Goal: Task Accomplishment & Management: Complete application form

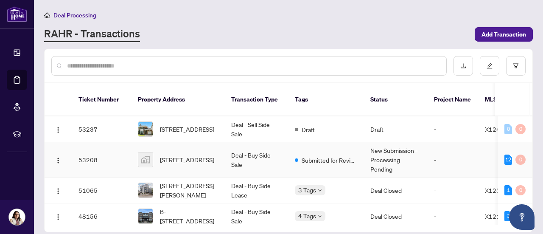
scroll to position [2, 0]
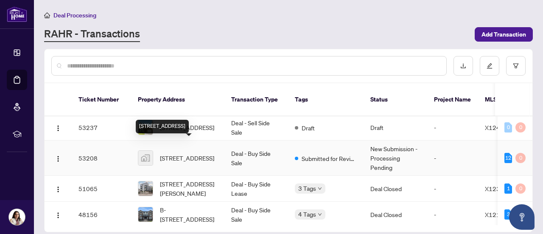
click at [190, 153] on span "[STREET_ADDRESS]" at bounding box center [187, 157] width 54 height 9
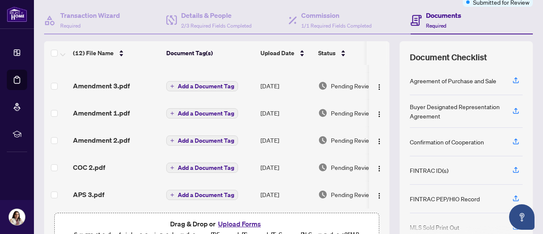
scroll to position [184, 0]
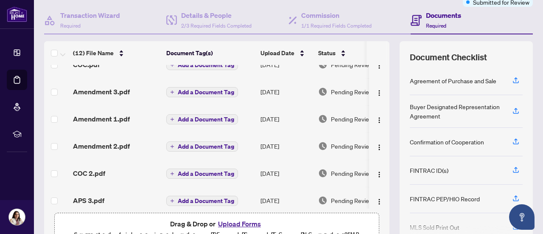
click at [119, 202] on div "APS 3.pdf" at bounding box center [116, 200] width 87 height 10
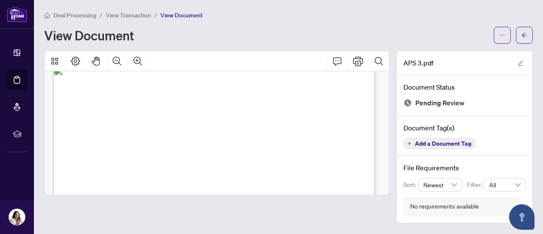
scroll to position [13, 0]
click at [520, 36] on button "button" at bounding box center [524, 35] width 17 height 17
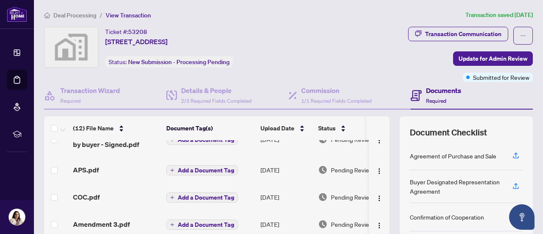
scroll to position [127, 0]
click at [112, 173] on td "APS.pdf" at bounding box center [116, 169] width 93 height 27
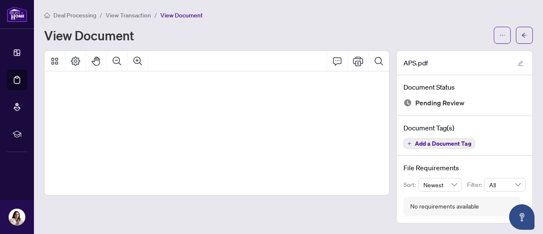
scroll to position [56, 73]
click at [113, 11] on span "View Transaction" at bounding box center [128, 15] width 45 height 8
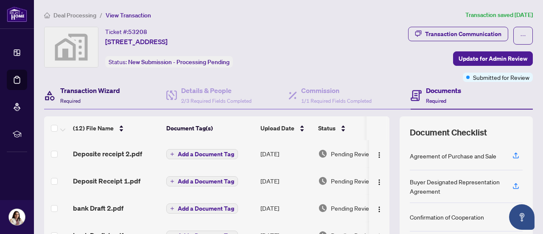
click at [85, 95] on div "Transaction Wizard Required" at bounding box center [90, 95] width 60 height 20
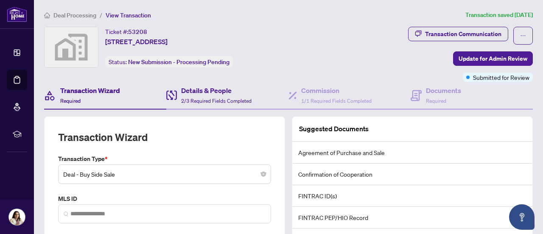
click at [215, 84] on div "Details & People 2/3 Required Fields Completed" at bounding box center [227, 96] width 122 height 28
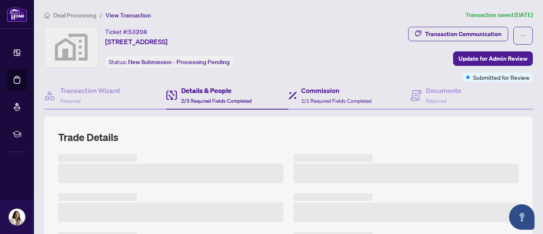
click at [324, 82] on div "Commission 1/1 Required Fields Completed" at bounding box center [349, 96] width 122 height 28
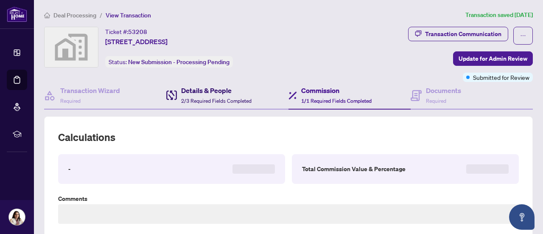
click at [218, 93] on h4 "Details & People" at bounding box center [216, 90] width 70 height 10
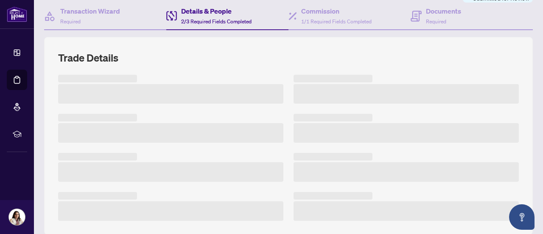
scroll to position [80, 0]
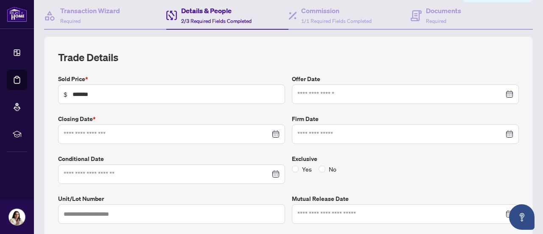
type input "**********"
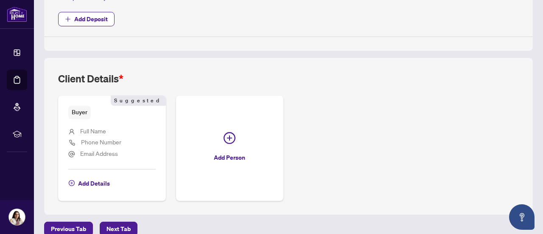
scroll to position [357, 0]
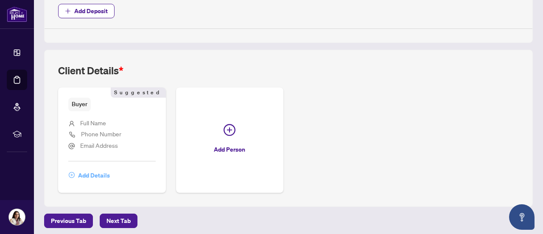
click at [103, 173] on span "Add Details" at bounding box center [94, 175] width 32 height 14
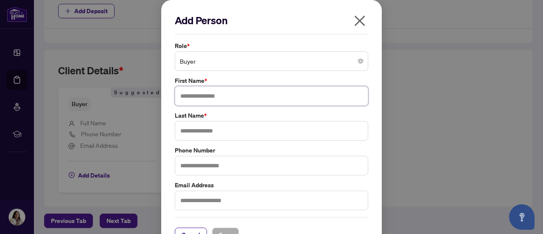
click at [248, 97] on input "text" at bounding box center [271, 96] width 193 height 20
type input "****"
click at [243, 128] on input "text" at bounding box center [271, 131] width 193 height 20
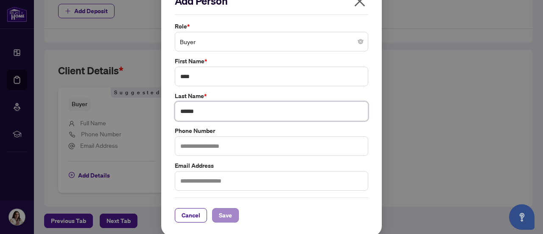
type input "******"
click at [224, 215] on span "Save" at bounding box center [225, 215] width 13 height 14
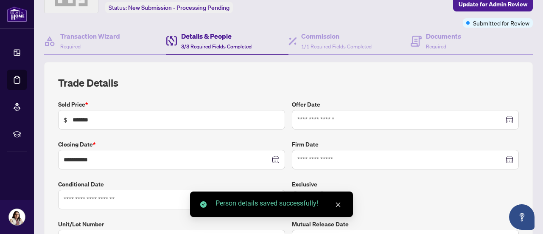
scroll to position [0, 0]
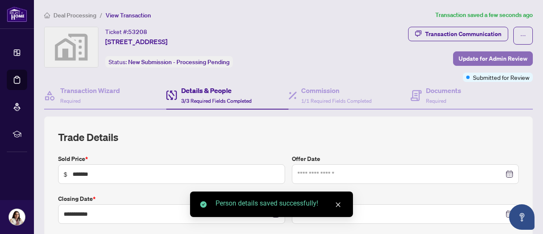
click at [470, 58] on span "Update for Admin Review" at bounding box center [492, 59] width 69 height 14
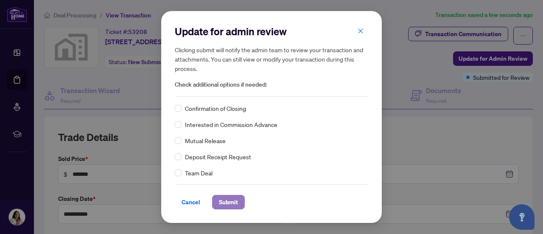
click at [228, 206] on span "Submit" at bounding box center [228, 202] width 19 height 14
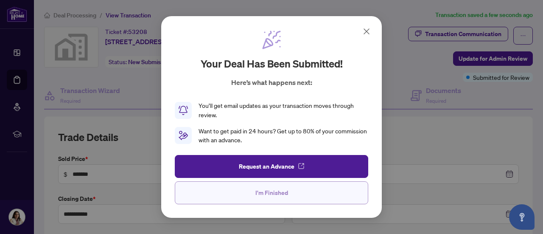
click at [277, 200] on button "I'm Finished" at bounding box center [271, 192] width 193 height 23
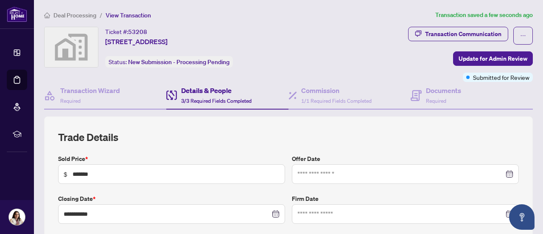
click at [85, 16] on span "Deal Processing" at bounding box center [74, 15] width 43 height 8
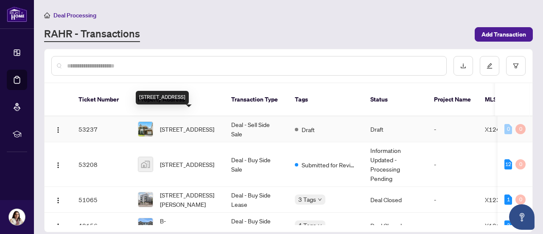
click at [201, 124] on span "[STREET_ADDRESS]" at bounding box center [187, 128] width 54 height 9
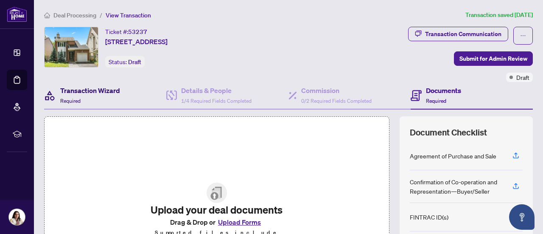
click at [105, 95] on div "Transaction Wizard Required" at bounding box center [90, 95] width 60 height 20
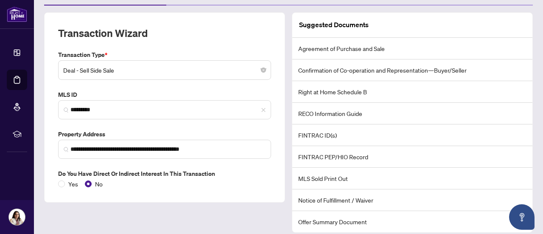
scroll to position [104, 0]
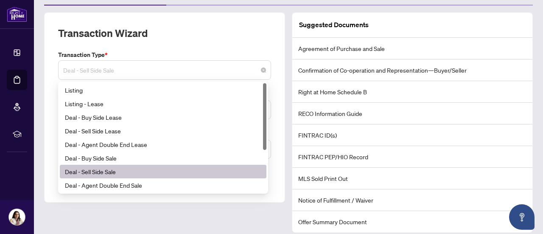
click at [180, 76] on span "Deal - Sell Side Sale" at bounding box center [164, 70] width 203 height 16
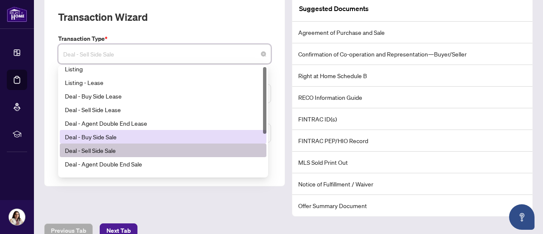
scroll to position [0, 0]
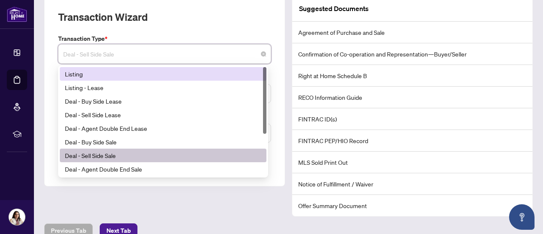
click at [126, 72] on div "Listing" at bounding box center [163, 73] width 196 height 9
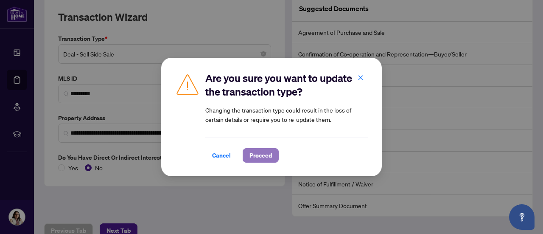
click at [254, 158] on span "Proceed" at bounding box center [260, 155] width 22 height 14
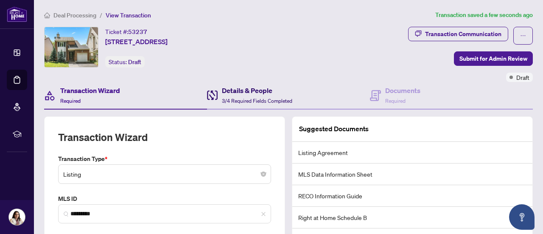
click at [265, 90] on h4 "Details & People" at bounding box center [257, 90] width 70 height 10
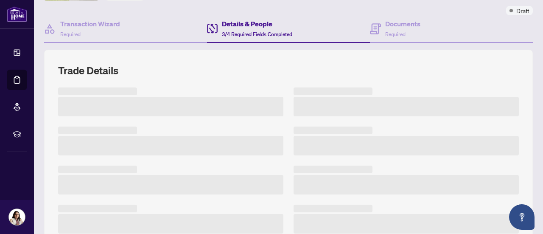
scroll to position [67, 0]
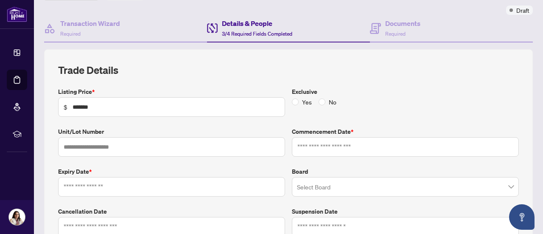
type input "**********"
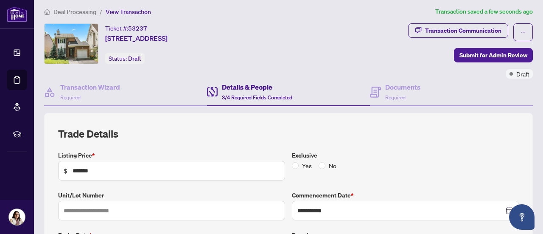
scroll to position [3, 0]
click at [411, 89] on h4 "Documents" at bounding box center [402, 87] width 35 height 10
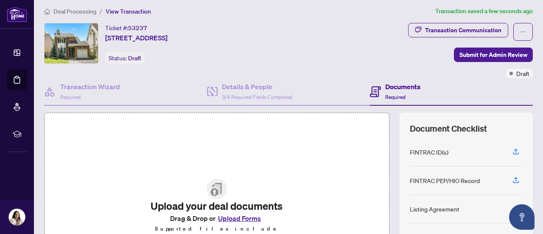
scroll to position [3, 0]
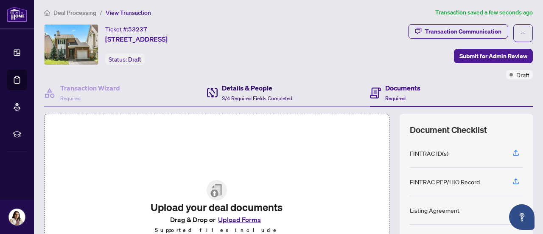
click at [216, 99] on div "Details & People 3/4 Required Fields Completed" at bounding box center [249, 93] width 85 height 20
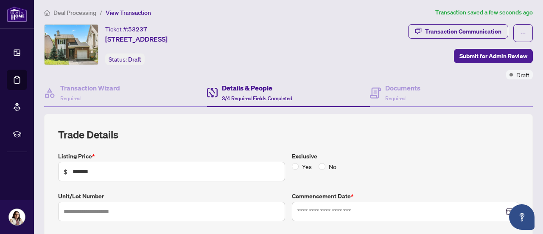
type input "**********"
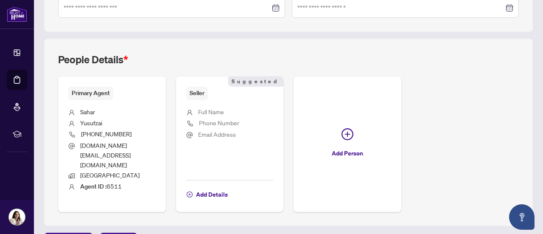
scroll to position [287, 0]
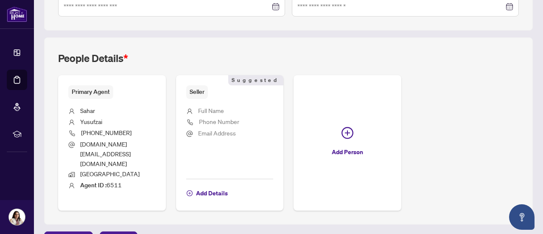
click at [156, 169] on li "[GEOGRAPHIC_DATA]" at bounding box center [111, 174] width 87 height 11
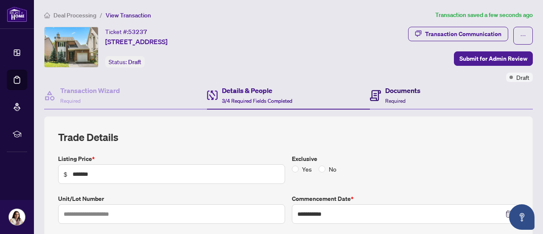
click at [389, 95] on div "Documents Required" at bounding box center [402, 95] width 35 height 20
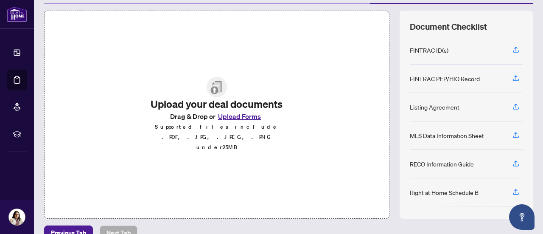
scroll to position [80, 0]
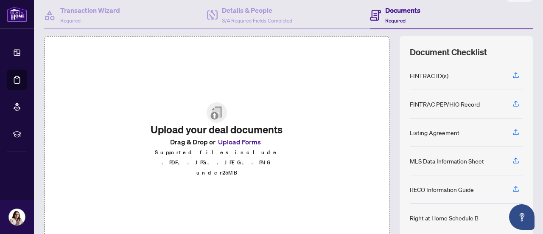
click at [410, 133] on div "Listing Agreement" at bounding box center [435, 132] width 50 height 9
copy div "Listing Agreement"
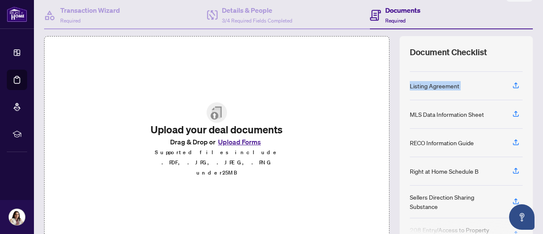
scroll to position [49, 0]
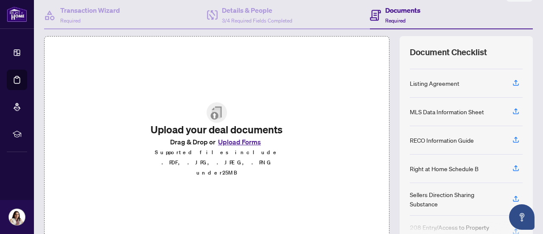
click at [427, 108] on div "MLS Data Information Sheet" at bounding box center [447, 111] width 74 height 9
copy div "MLS Data Information Sheet"
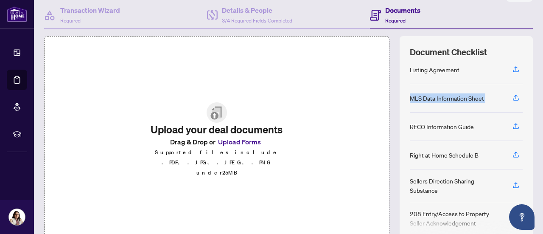
scroll to position [64, 0]
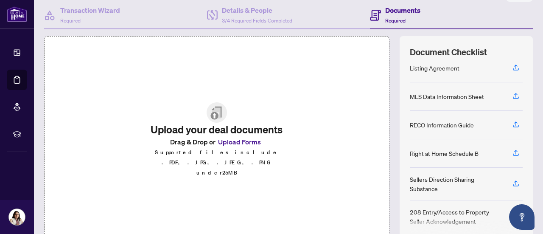
click at [429, 124] on div "RECO Information Guide" at bounding box center [442, 124] width 64 height 9
copy div "RECO Information Guide"
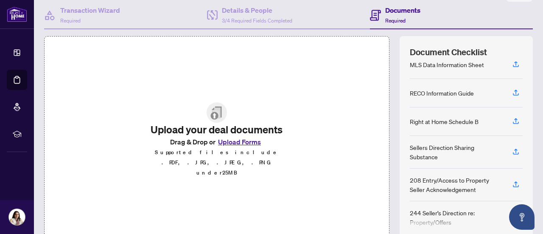
click at [421, 145] on div "Sellers Direction Sharing Substance" at bounding box center [456, 151] width 92 height 19
copy div "Sellers Direction Sharing Substance"
click at [413, 182] on div "208 Entry/Access to Property Seller Acknowledgement" at bounding box center [456, 184] width 92 height 19
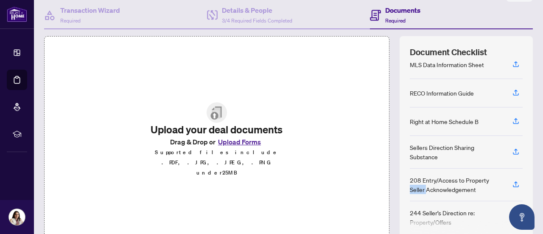
click at [413, 182] on div "208 Entry/Access to Property Seller Acknowledgement" at bounding box center [456, 184] width 92 height 19
copy div "208 Entry/Access to Property Seller Acknowledgement"
click at [410, 215] on div "244 Seller’s Direction re: Property/Offers" at bounding box center [456, 217] width 92 height 19
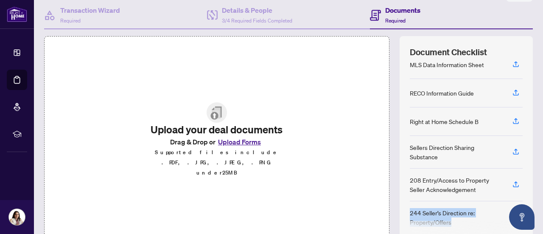
click at [410, 215] on div "244 Seller’s Direction re: Property/Offers" at bounding box center [456, 217] width 92 height 19
copy div "244 Seller’s Direction re: Property/Offers"
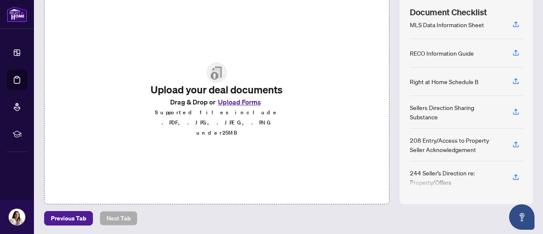
click at [416, 211] on div "Previous Tab Next Tab" at bounding box center [288, 218] width 489 height 14
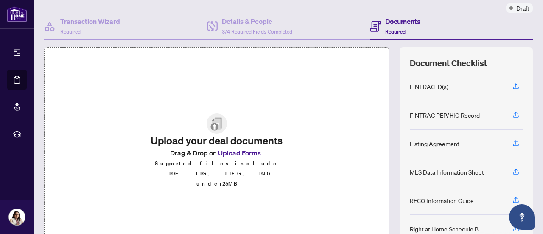
scroll to position [70, 0]
click at [412, 86] on div "FINTRAC ID(s)" at bounding box center [429, 85] width 39 height 9
copy div "FINTRAC ID(s)"
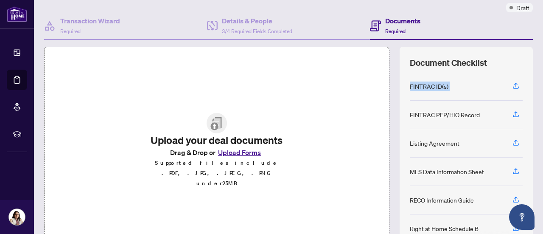
click at [399, 104] on div "Document Checklist FINTRAC ID(s) FINTRAC PEP/HIO Record Listing Agreement MLS D…" at bounding box center [465, 151] width 133 height 208
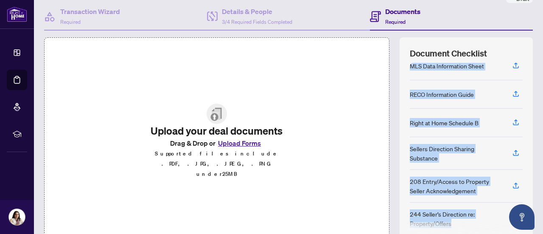
scroll to position [120, 0]
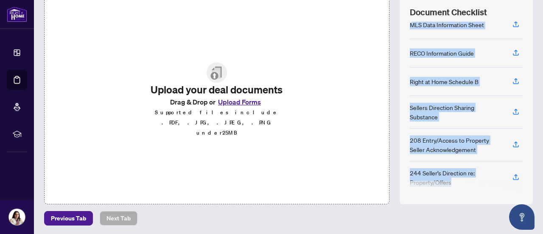
drag, startPoint x: 403, startPoint y: 86, endPoint x: 470, endPoint y: 183, distance: 118.2
click at [470, 183] on div "FINTRAC ID(s) FINTRAC PEP/HIO Record Listing Agreement MLS Data Information She…" at bounding box center [466, 108] width 113 height 172
copy div "FINTRAC ID(s) FINTRAC PEP/HIO Record Listing Agreement MLS Data Information She…"
click at [392, 23] on div "Upload your deal documents Drag & Drop or Upload Forms Supported files include …" at bounding box center [288, 100] width 489 height 208
